Goal: Book appointment/travel/reservation

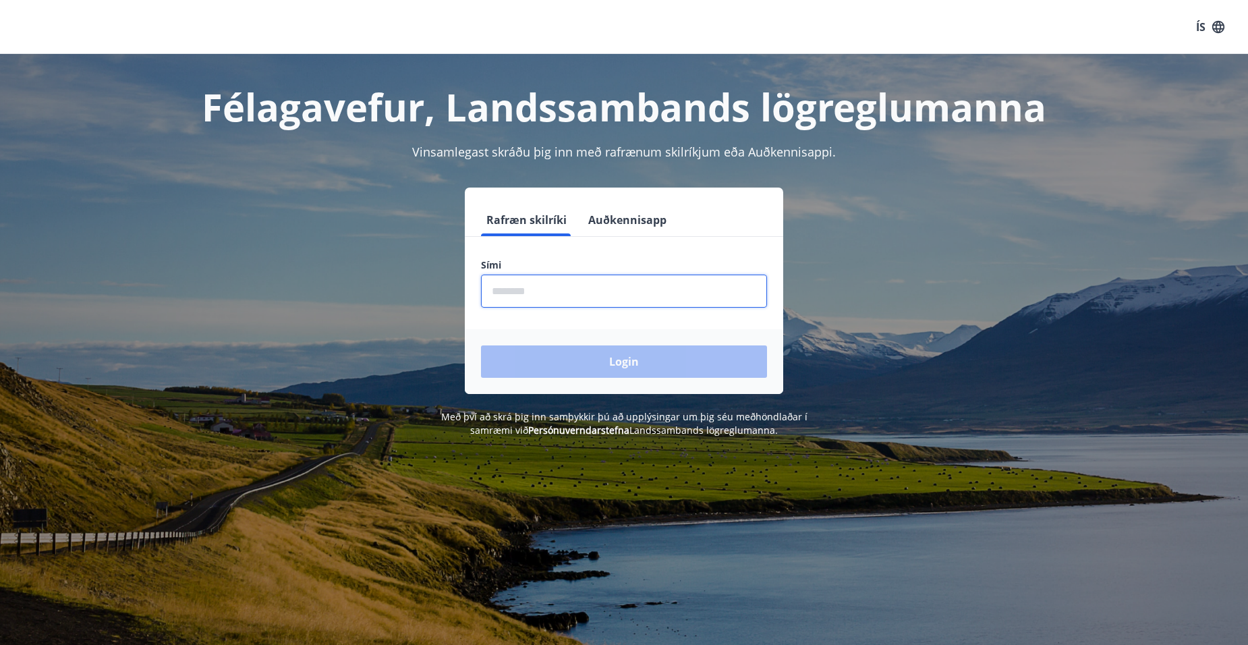
click at [607, 294] on input "phone" at bounding box center [624, 291] width 286 height 33
type input "********"
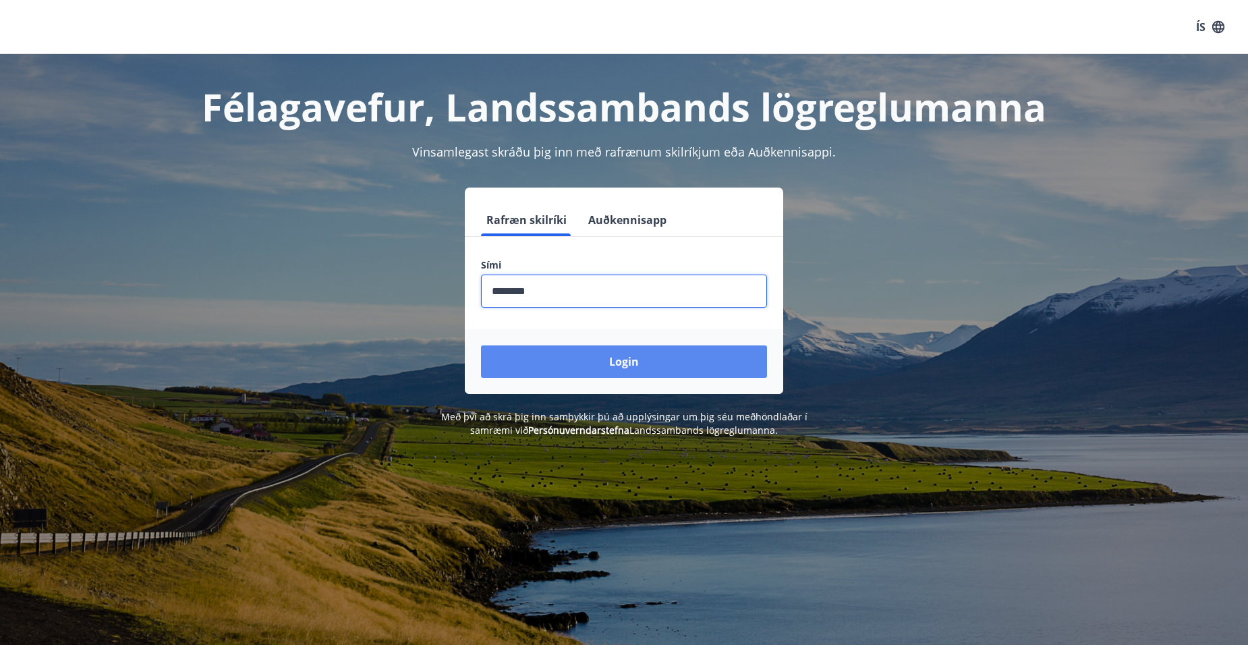
click at [541, 360] on button "Login" at bounding box center [624, 362] width 286 height 32
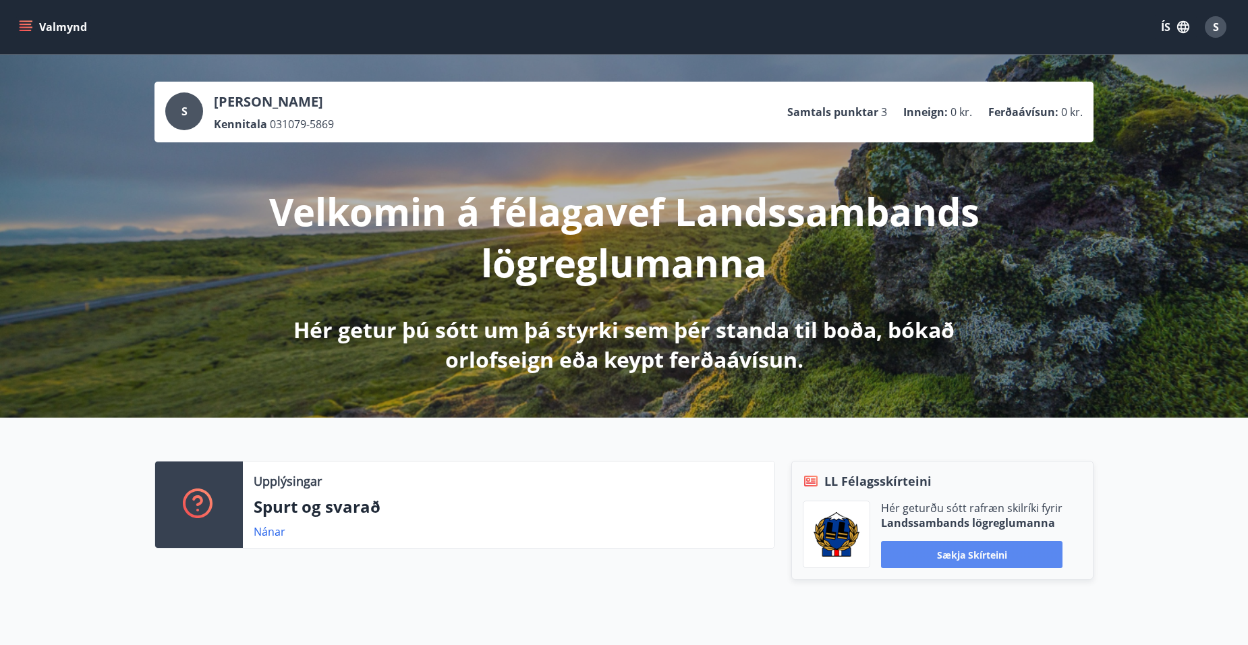
click at [978, 556] on button "Sækja skírteini" at bounding box center [972, 554] width 182 height 27
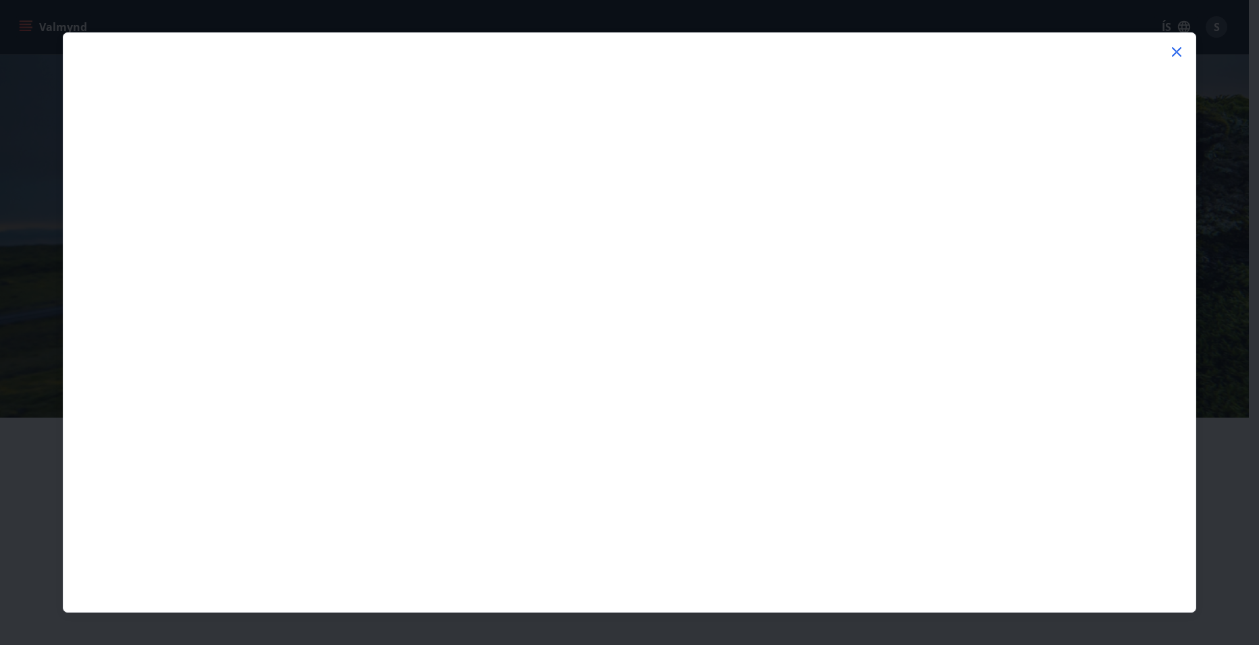
click at [1176, 48] on icon at bounding box center [1176, 52] width 16 height 16
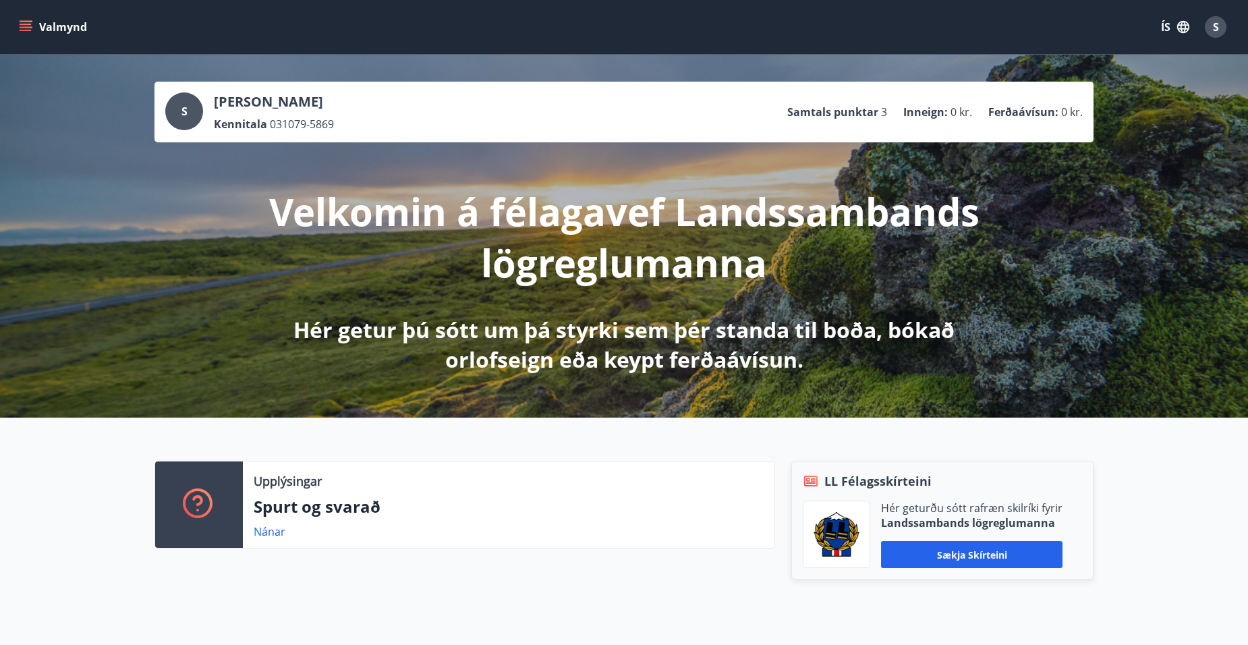
click at [20, 31] on icon "menu" at bounding box center [26, 30] width 12 height 1
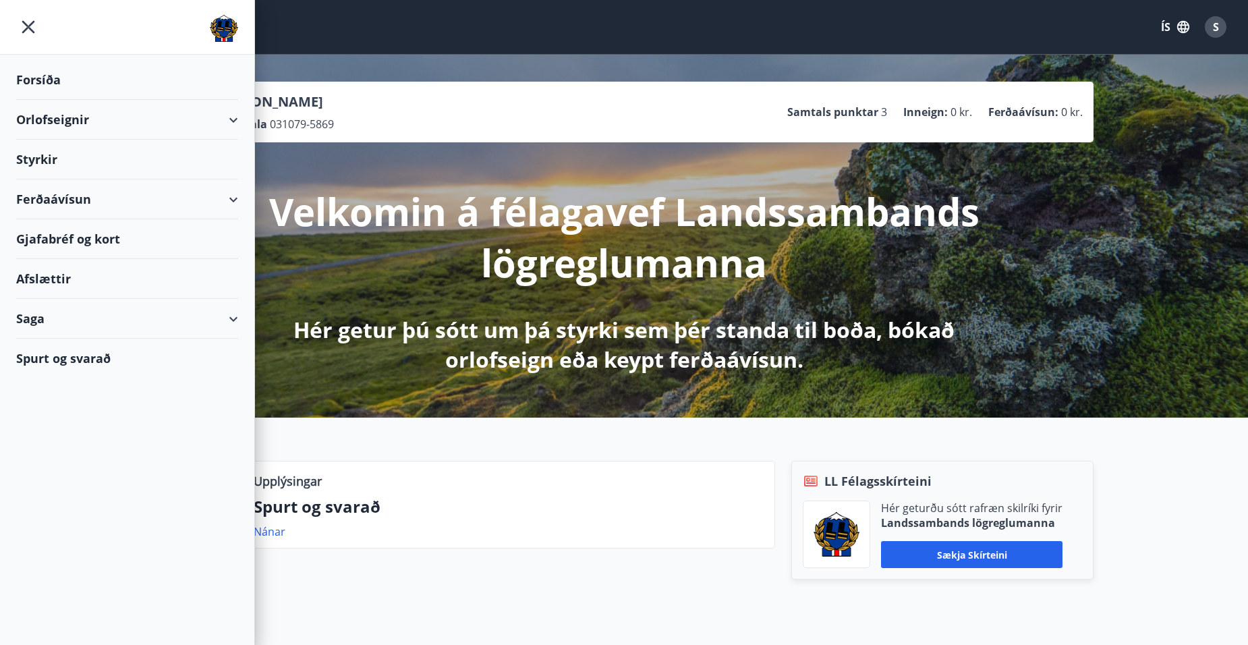
click at [50, 120] on div "Orlofseignir" at bounding box center [127, 120] width 222 height 40
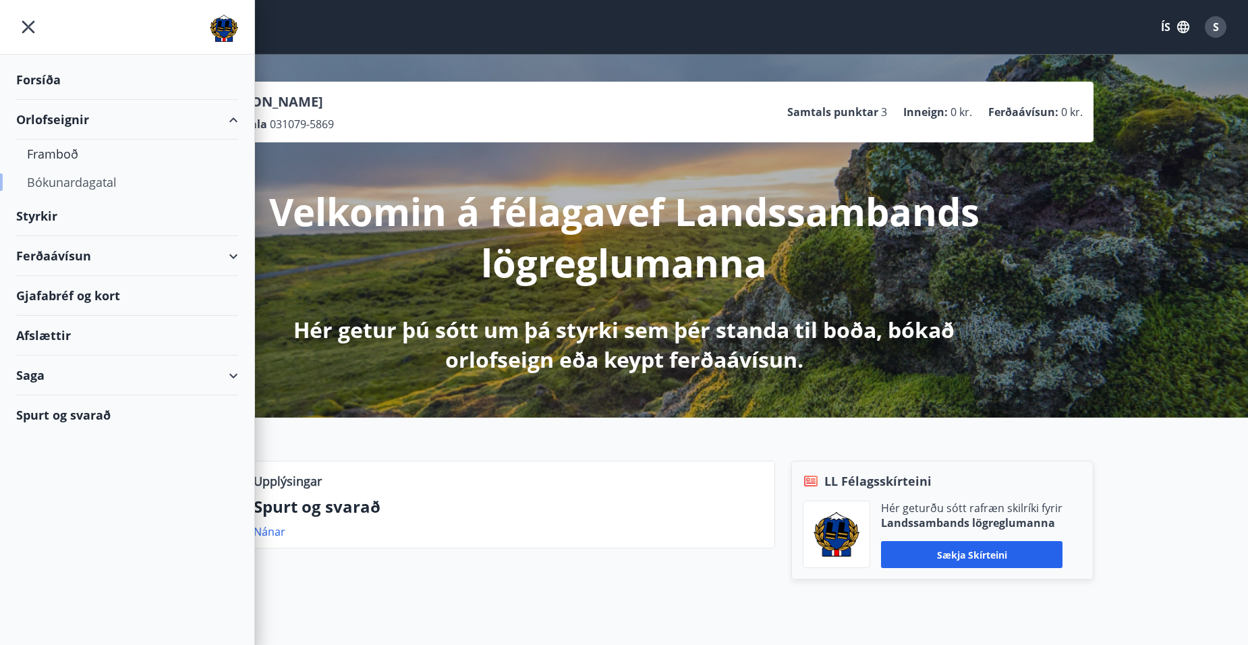
click at [74, 184] on div "Bókunardagatal" at bounding box center [127, 182] width 200 height 28
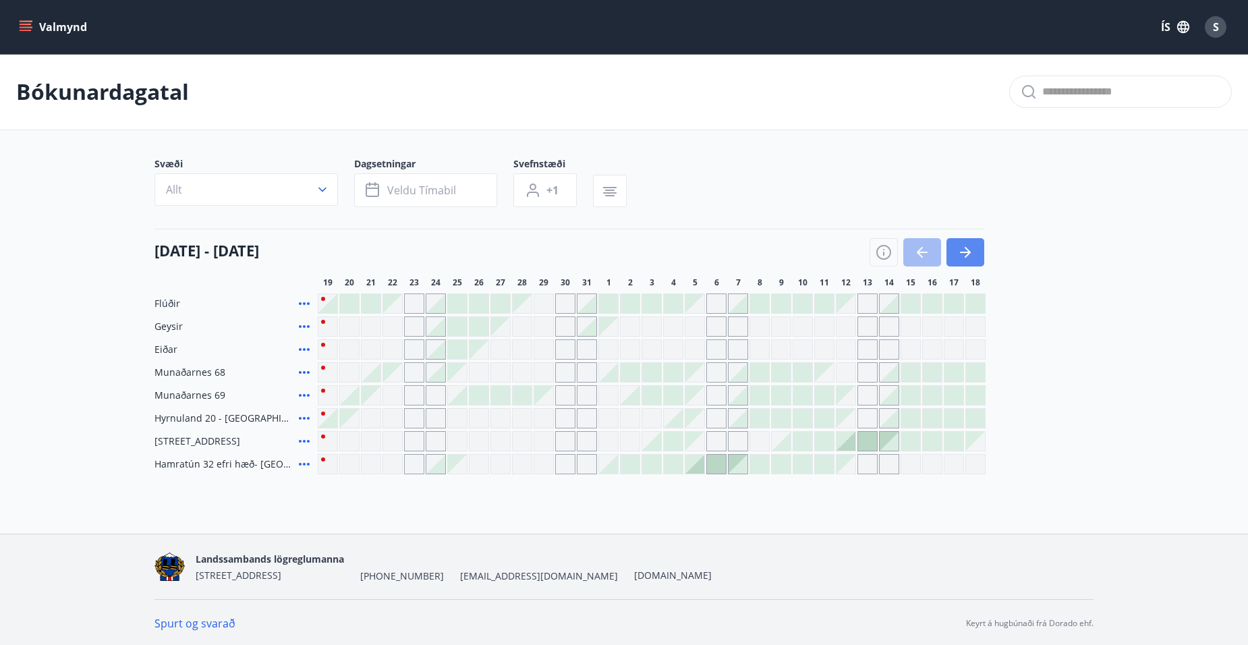
click at [972, 260] on icon "button" at bounding box center [966, 252] width 16 height 16
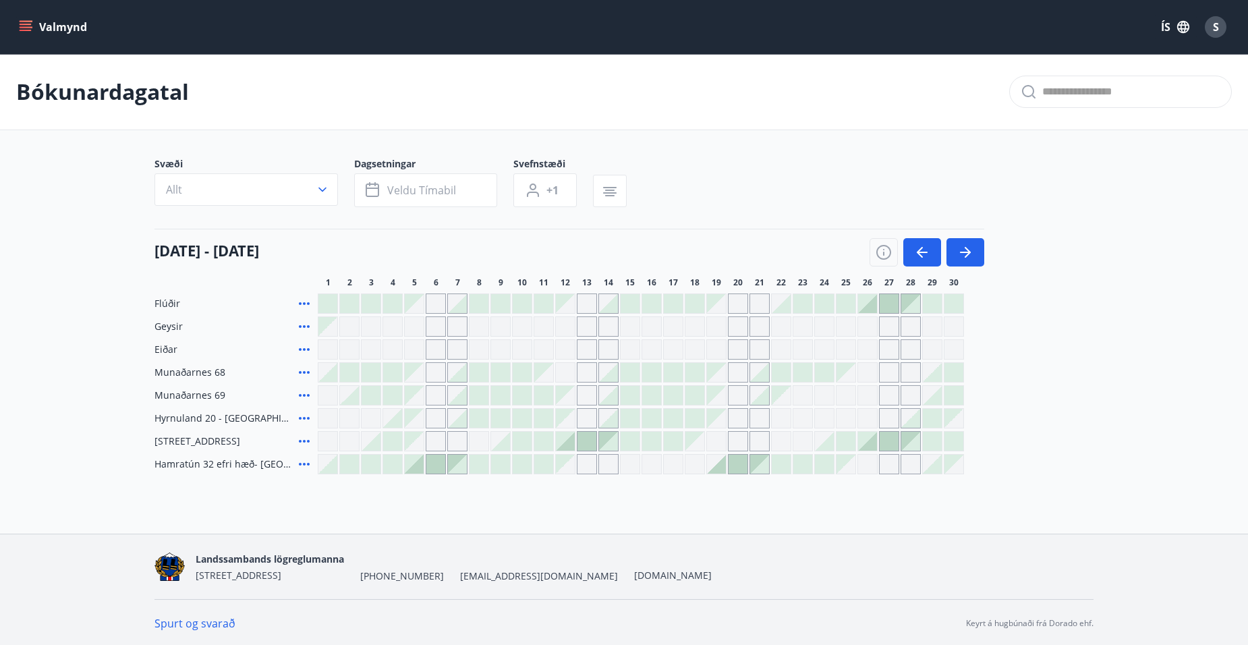
click at [873, 420] on div "Gráir dagar eru ekki bókanlegir" at bounding box center [868, 418] width 20 height 20
click at [883, 420] on div "Gráir dagar eru ekki bókanlegir" at bounding box center [889, 418] width 20 height 20
click at [910, 421] on div at bounding box center [911, 418] width 19 height 19
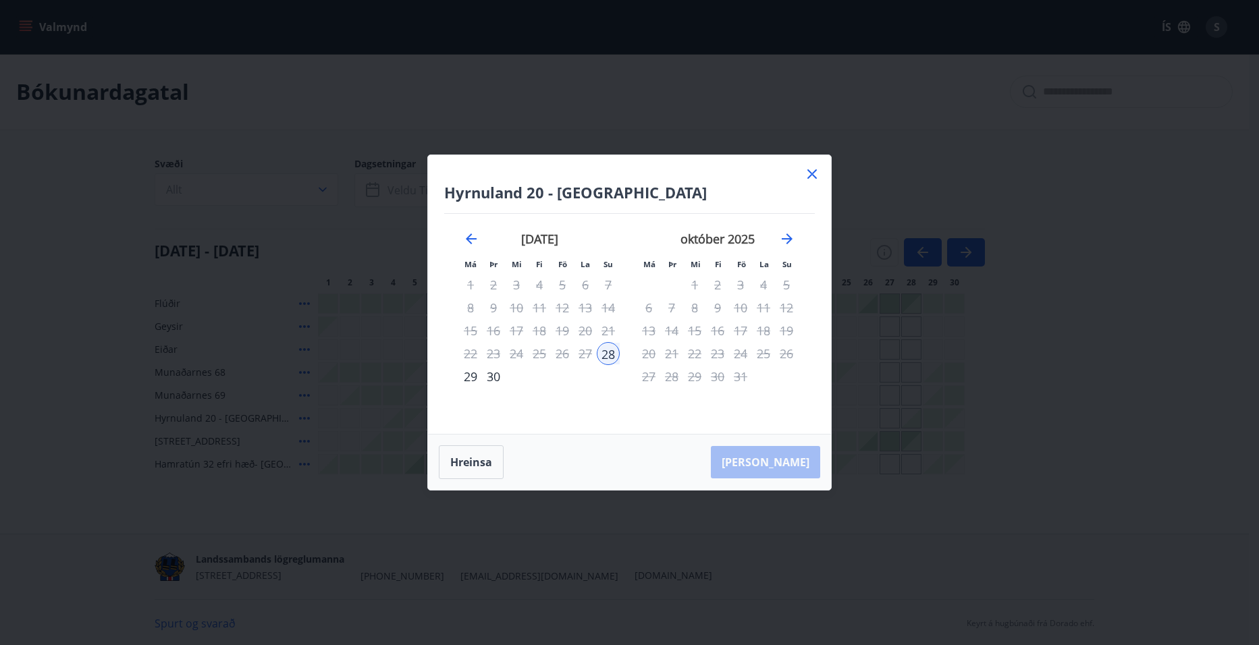
click at [810, 176] on icon at bounding box center [811, 173] width 9 height 9
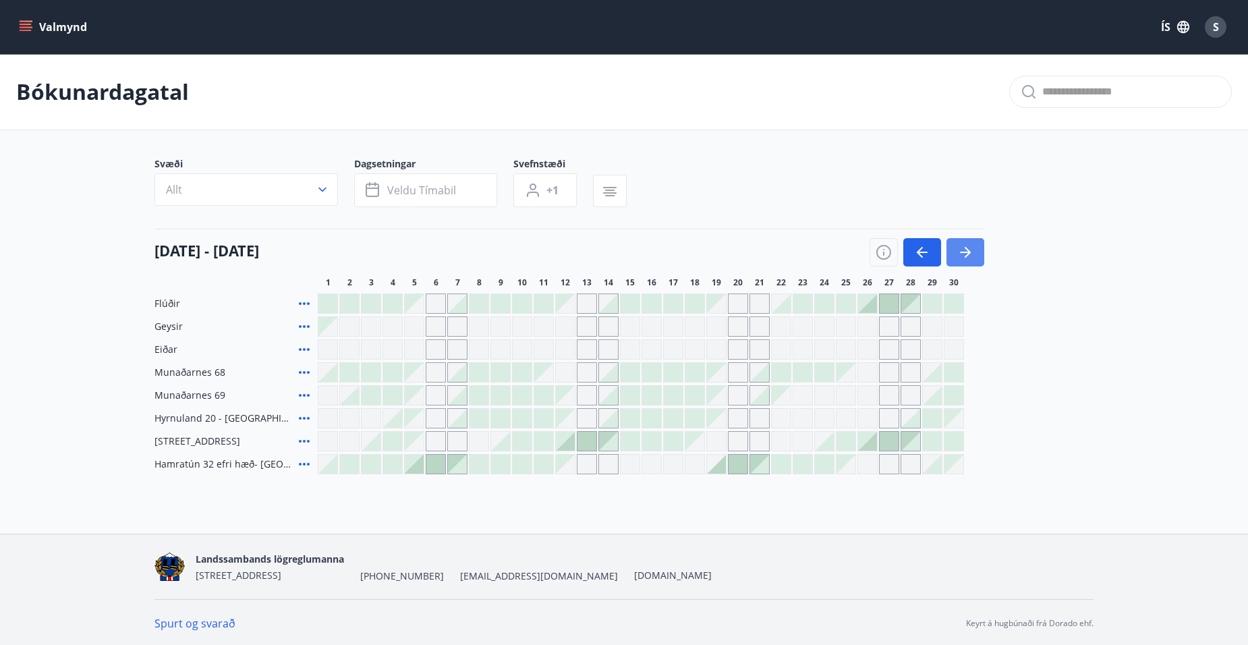
click at [964, 253] on icon "button" at bounding box center [965, 252] width 11 height 1
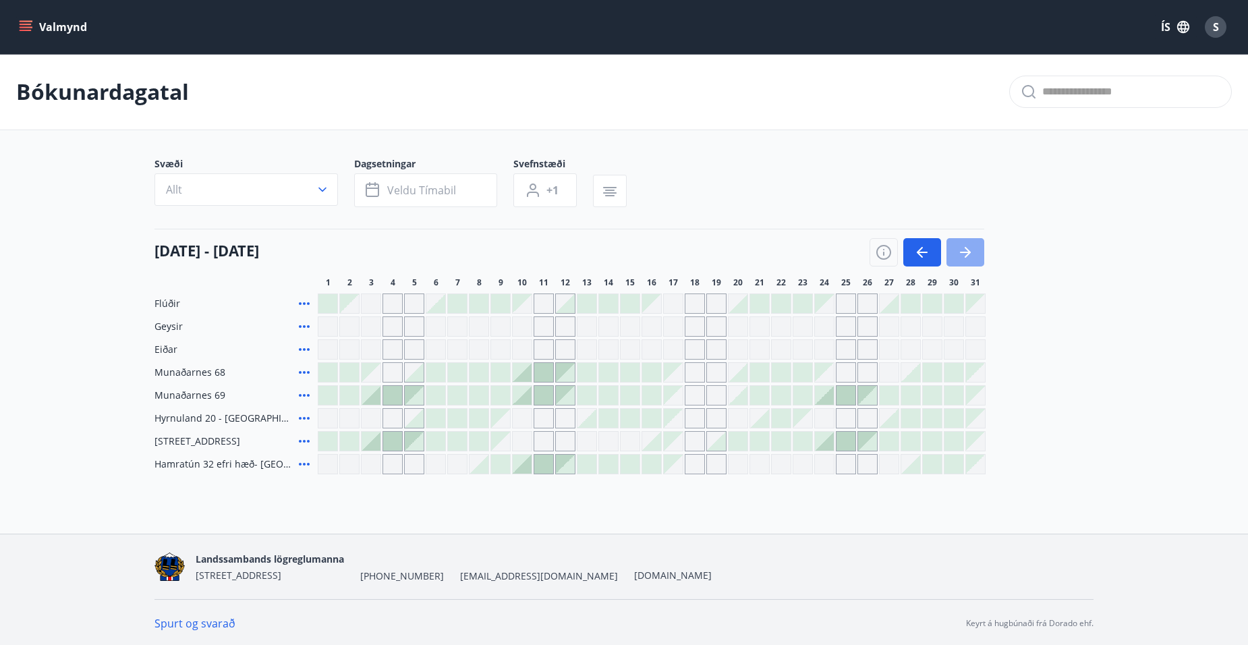
click at [964, 254] on icon "button" at bounding box center [966, 252] width 16 height 16
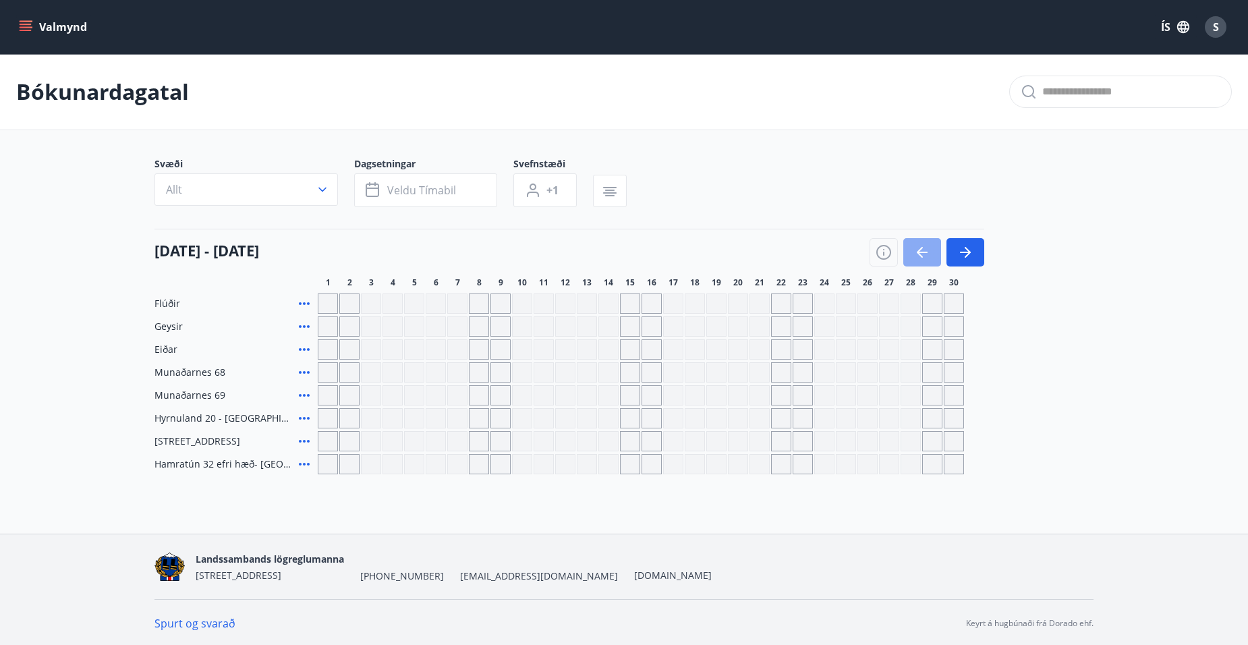
click at [920, 253] on icon "button" at bounding box center [922, 252] width 11 height 1
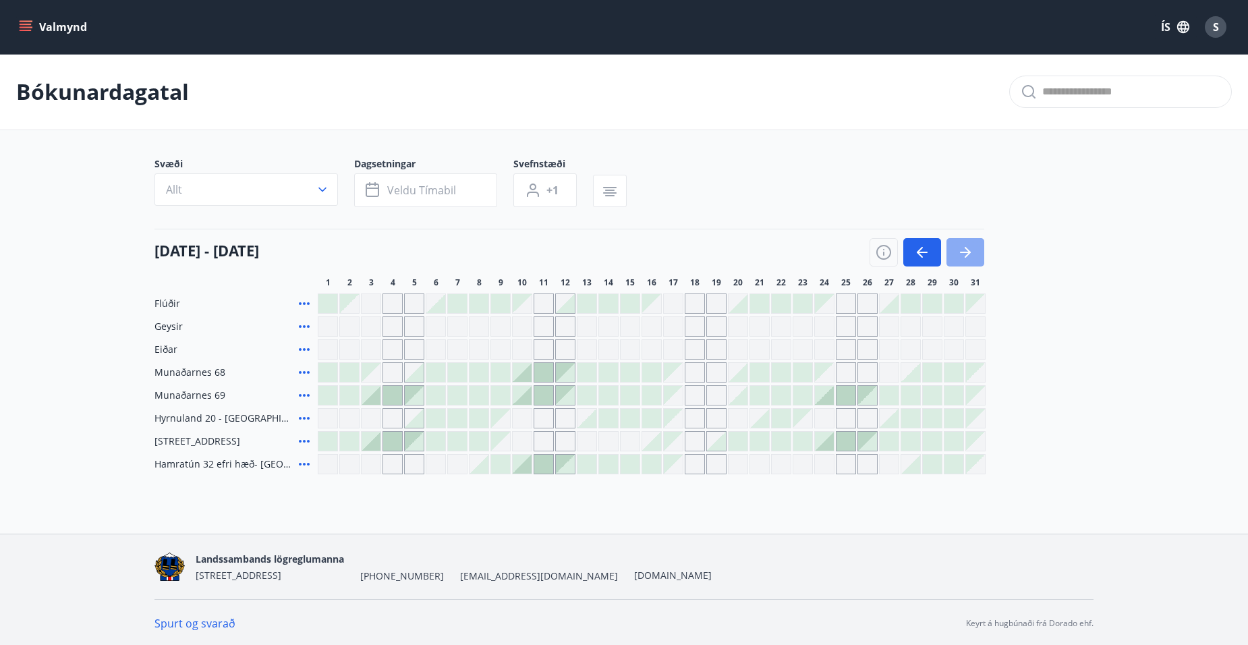
click at [969, 243] on button "button" at bounding box center [966, 252] width 38 height 28
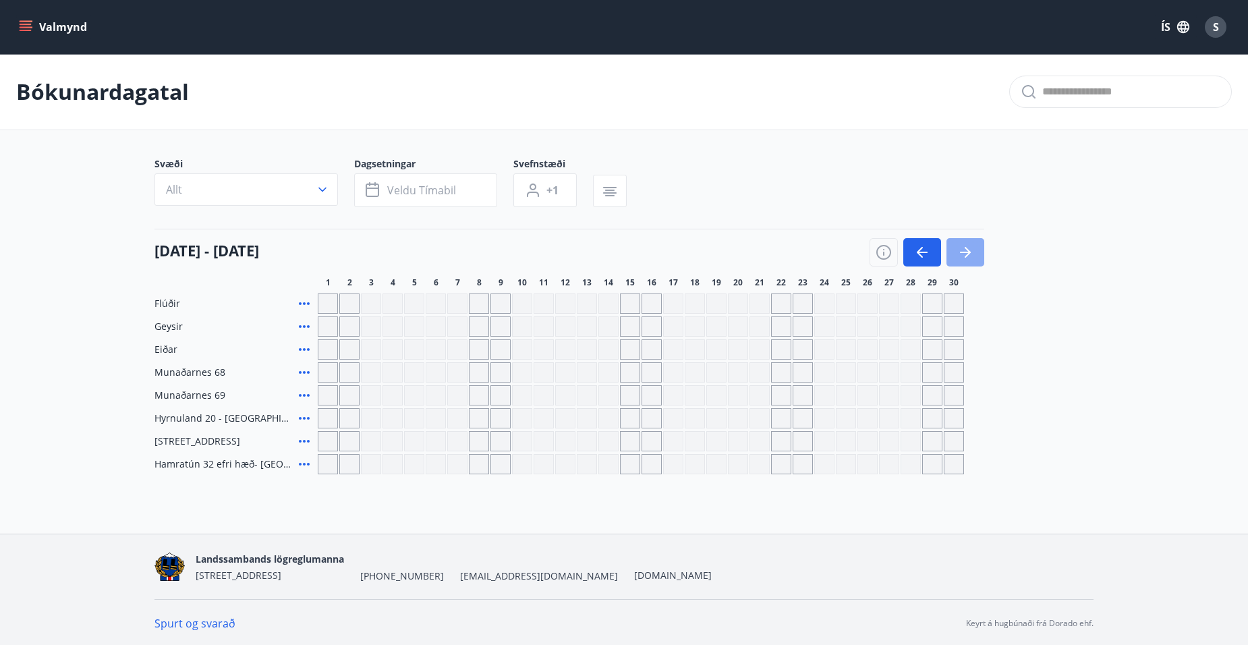
click at [969, 248] on icon "button" at bounding box center [966, 252] width 16 height 16
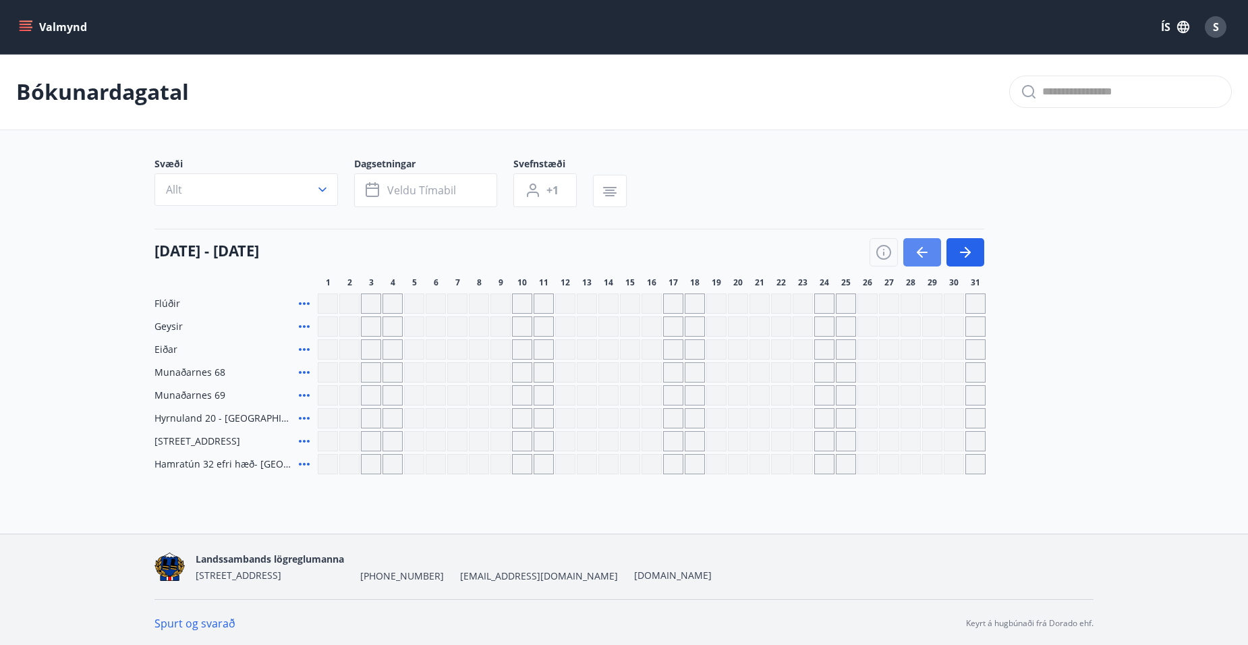
click at [919, 252] on icon "button" at bounding box center [922, 252] width 11 height 1
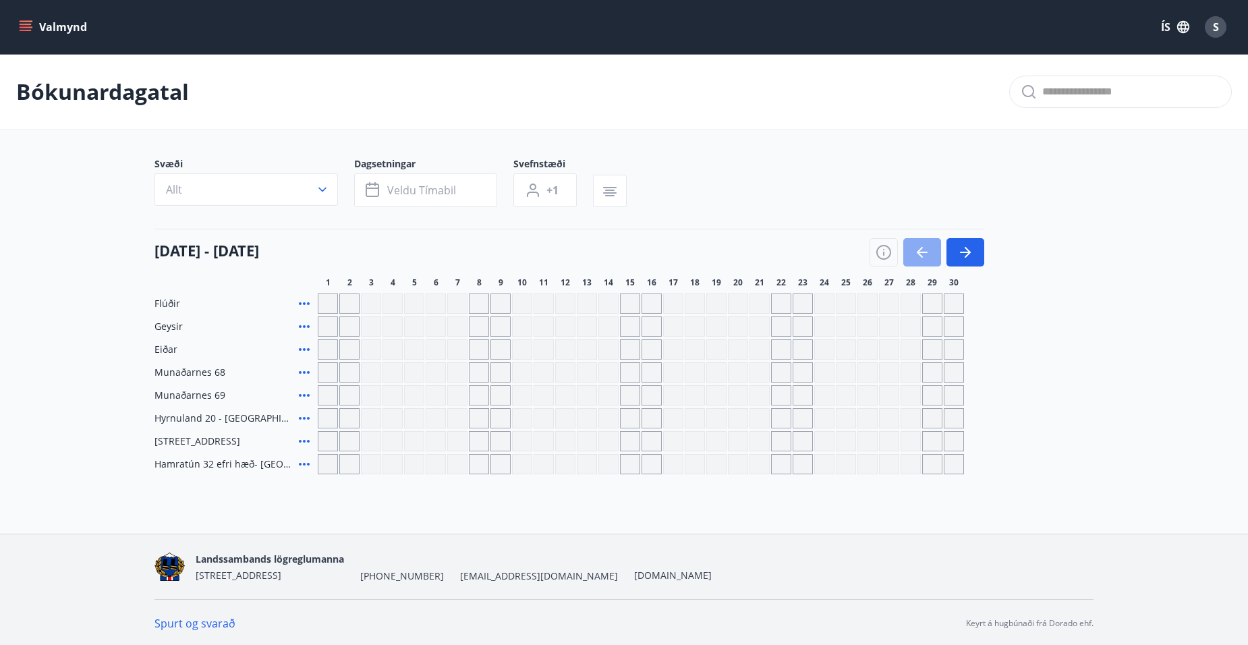
click at [919, 252] on icon "button" at bounding box center [922, 252] width 11 height 1
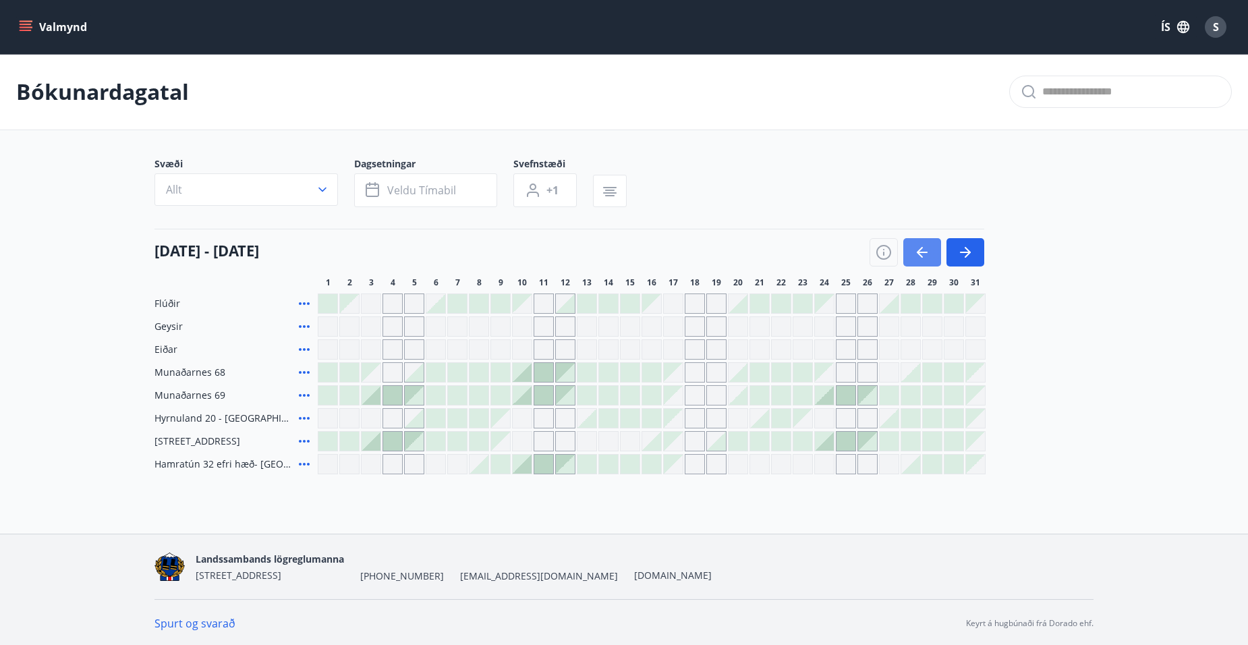
click at [921, 250] on icon "button" at bounding box center [920, 252] width 6 height 11
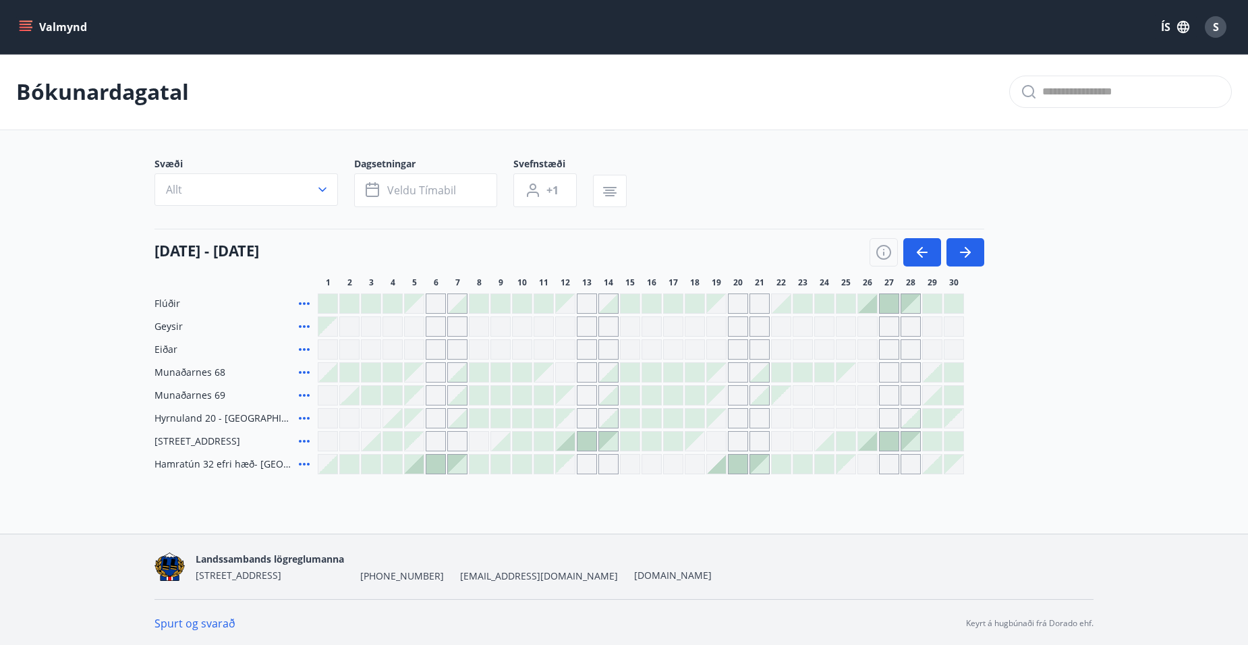
drag, startPoint x: 21, startPoint y: 20, endPoint x: 11, endPoint y: 16, distance: 10.7
click at [17, 18] on button "Valmynd" at bounding box center [54, 27] width 76 height 24
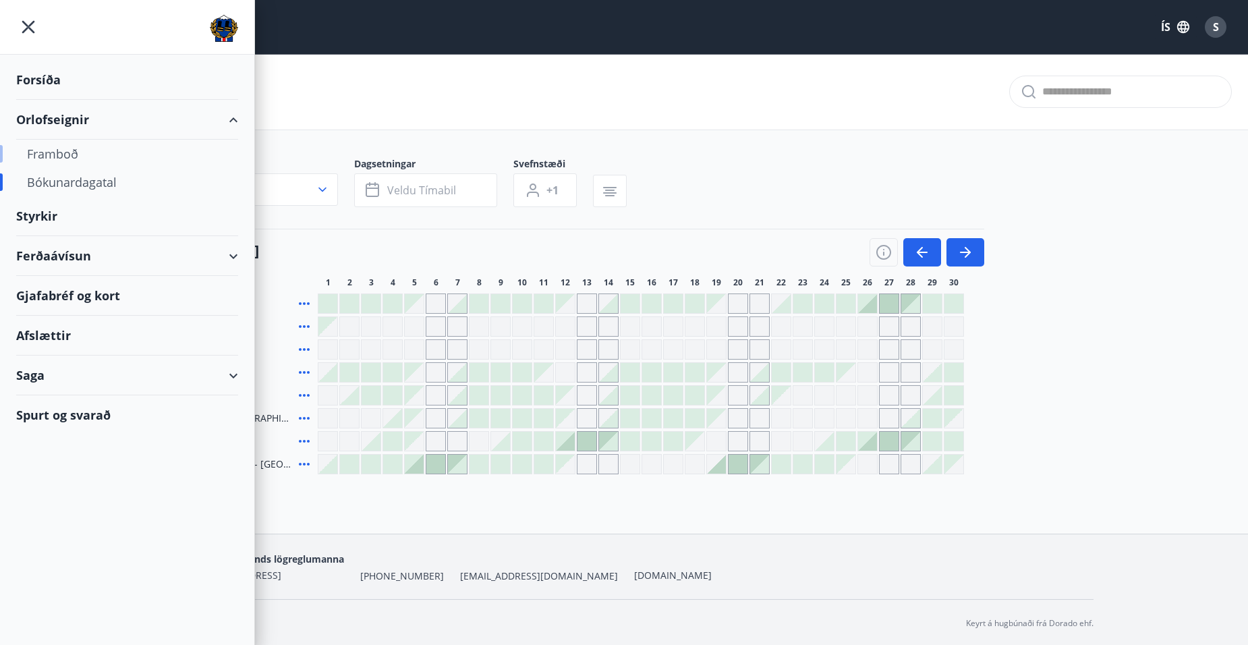
click at [35, 150] on div "Framboð" at bounding box center [127, 154] width 200 height 28
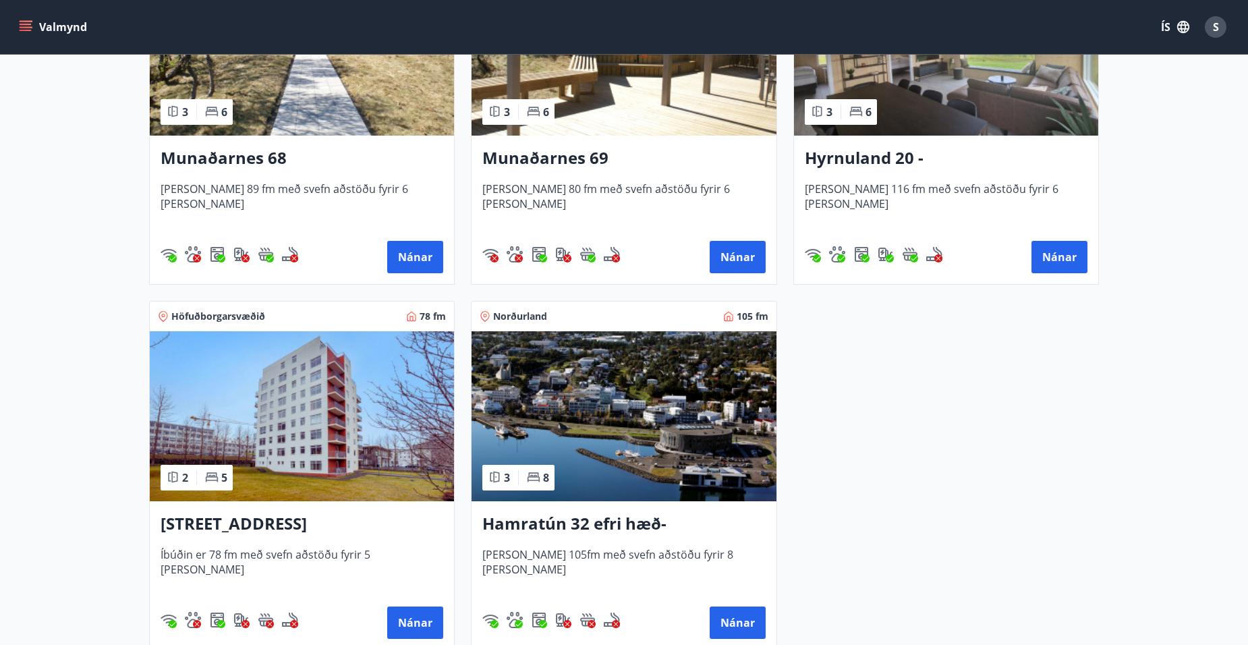
scroll to position [742, 0]
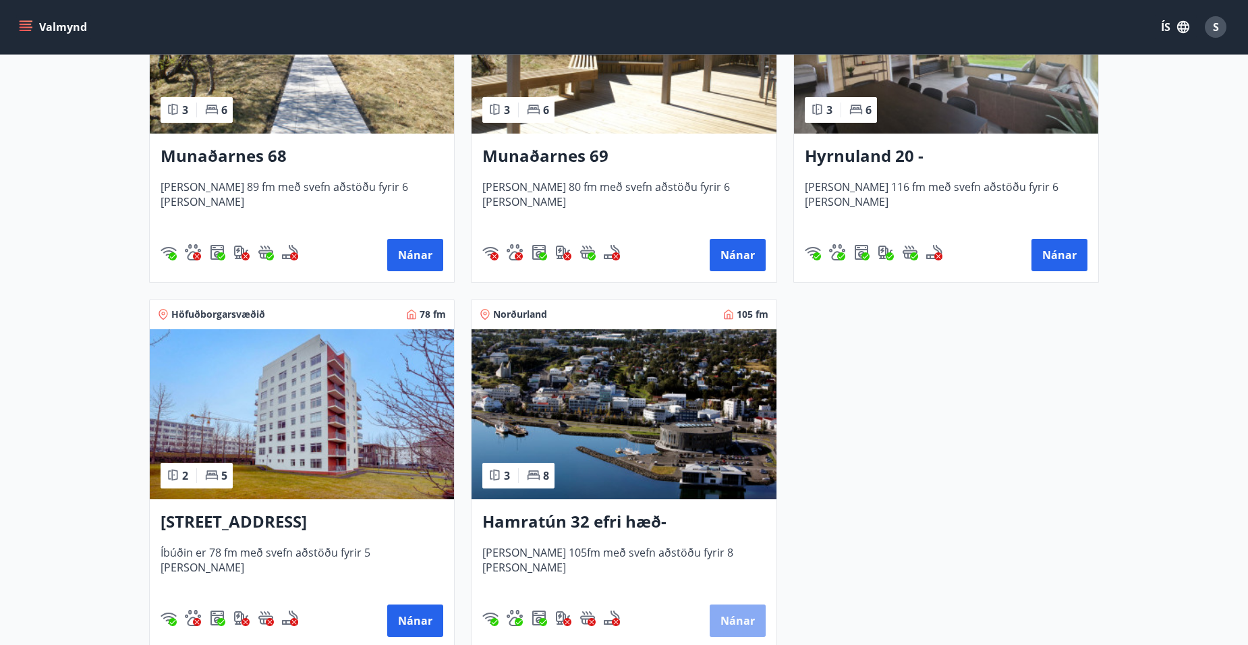
click at [748, 622] on button "Nánar" at bounding box center [738, 621] width 56 height 32
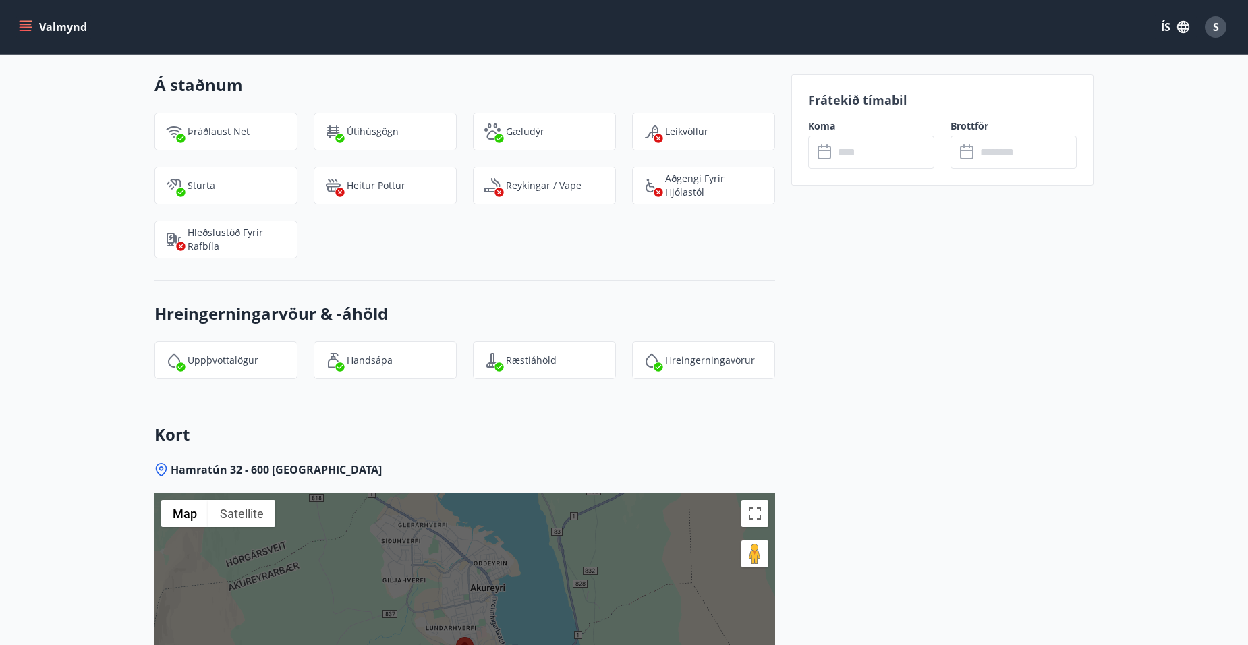
scroll to position [1215, 0]
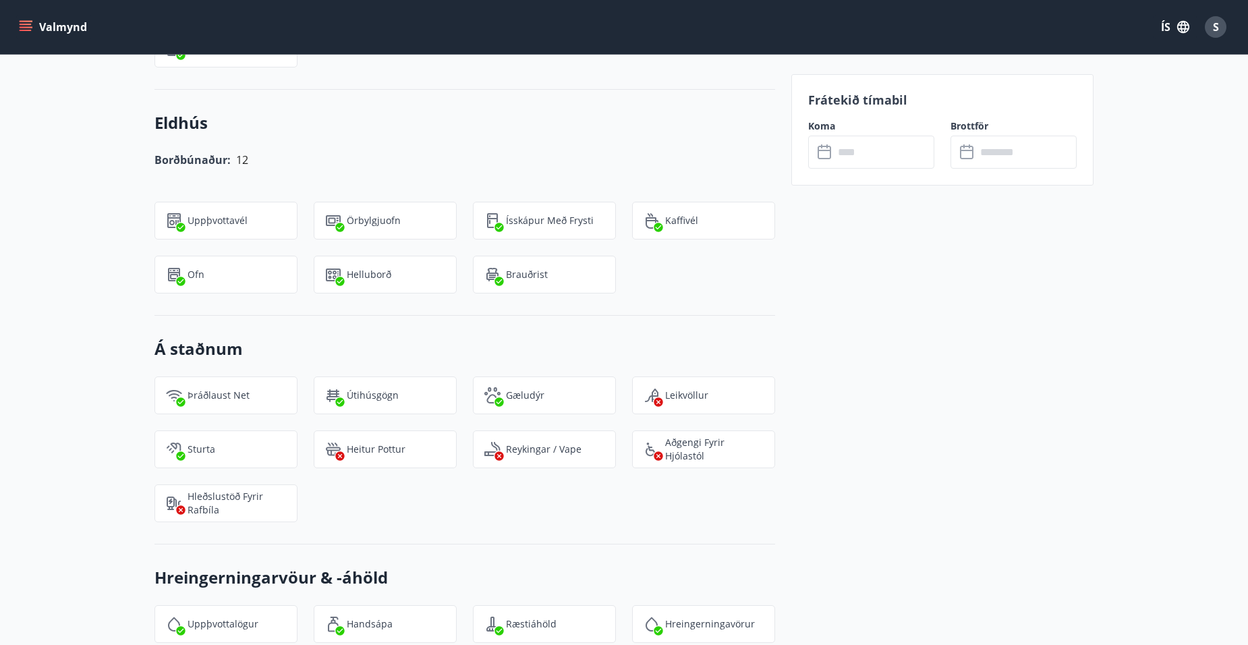
click at [860, 163] on input "text" at bounding box center [884, 152] width 101 height 33
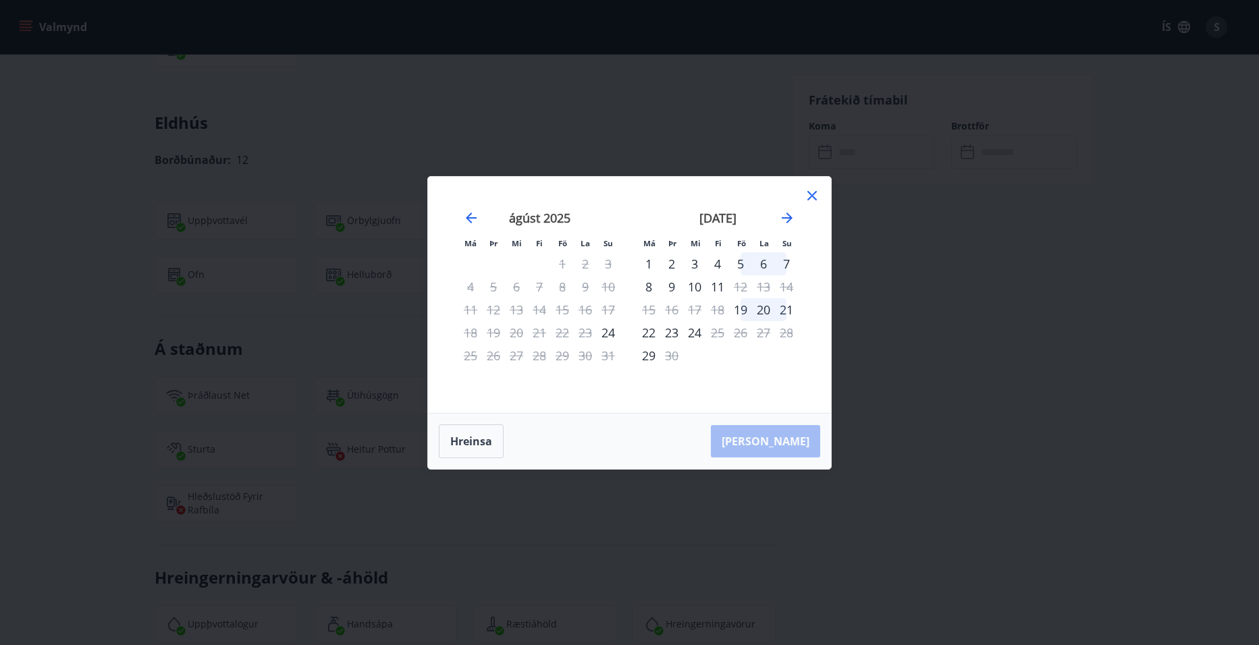
click at [815, 188] on icon at bounding box center [812, 196] width 16 height 16
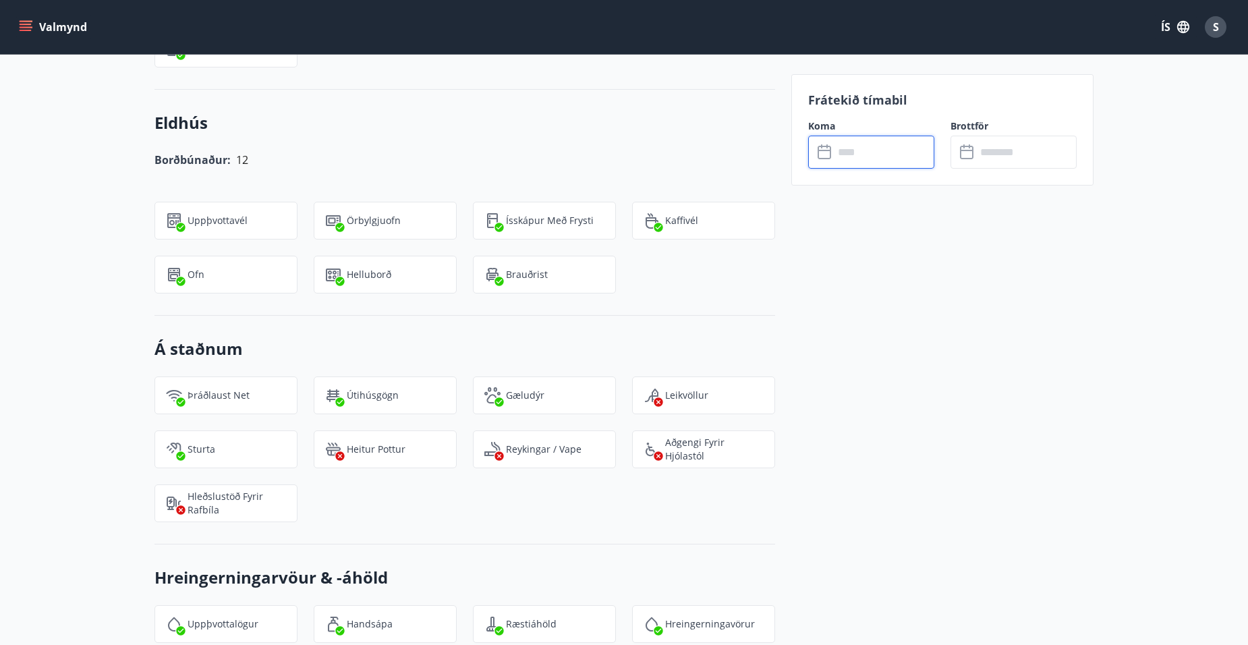
click at [885, 165] on input "text" at bounding box center [884, 152] width 101 height 33
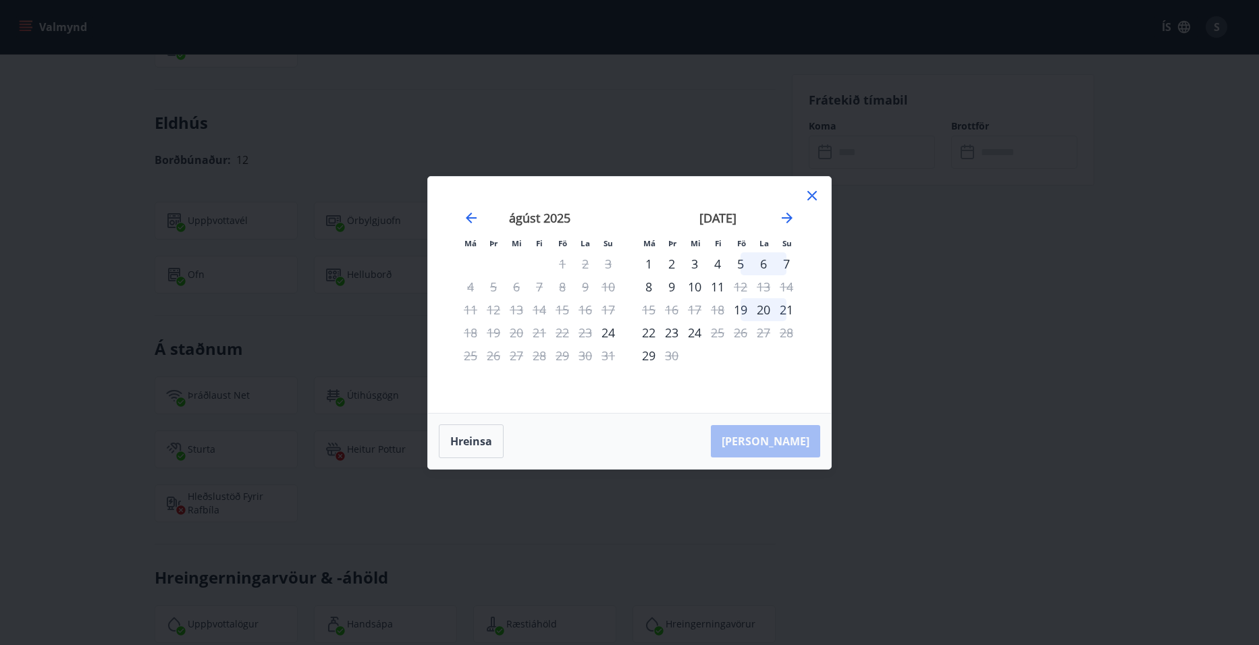
click at [815, 194] on icon at bounding box center [812, 196] width 16 height 16
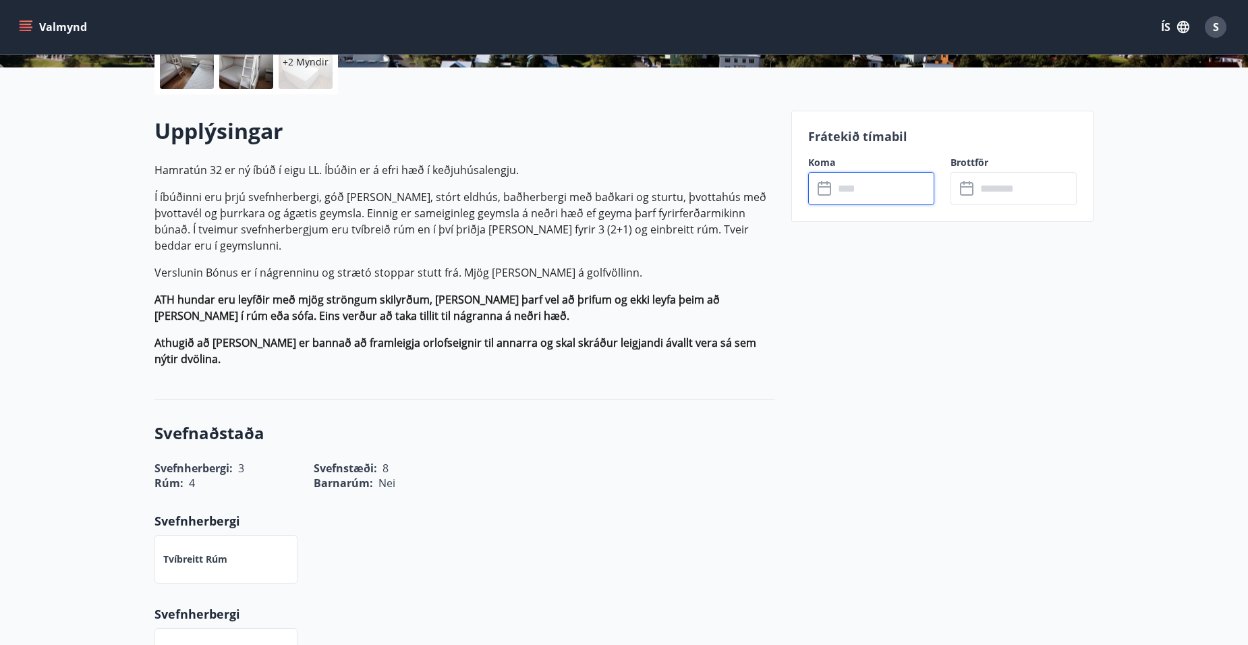
scroll to position [0, 0]
